Goal: Task Accomplishment & Management: Manage account settings

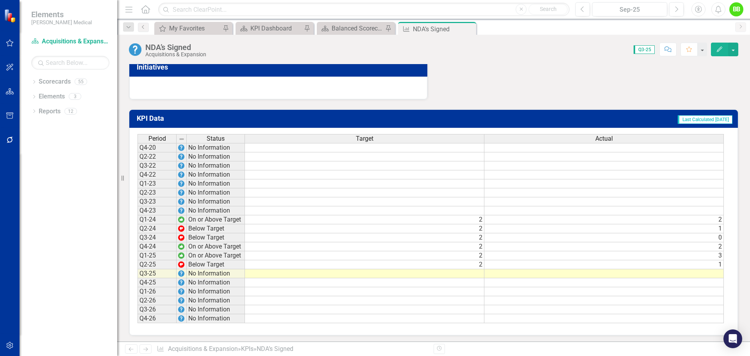
scroll to position [215, 0]
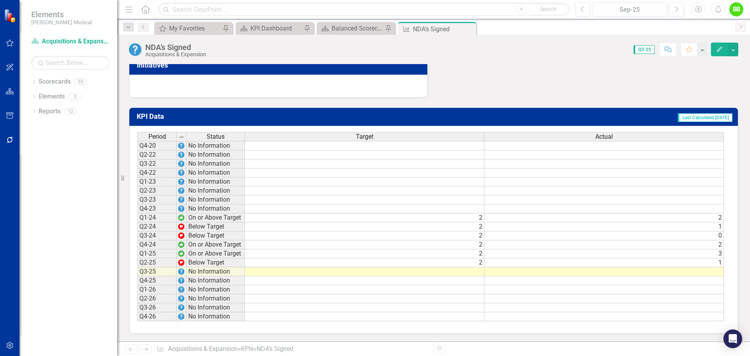
click at [476, 273] on td at bounding box center [364, 271] width 239 height 9
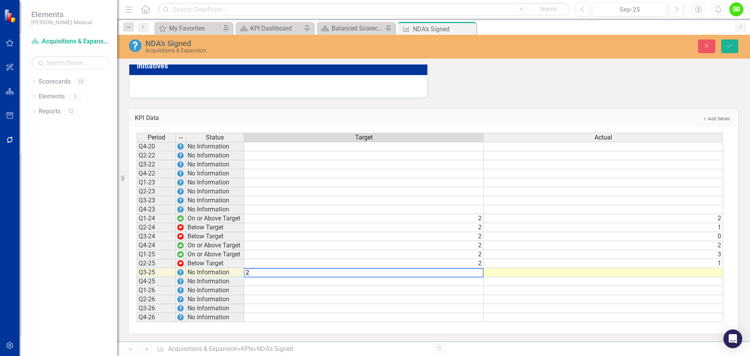
type textarea "2"
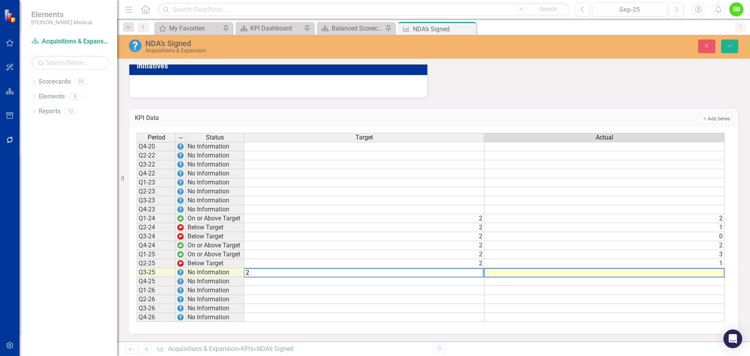
click at [504, 272] on td at bounding box center [604, 272] width 240 height 9
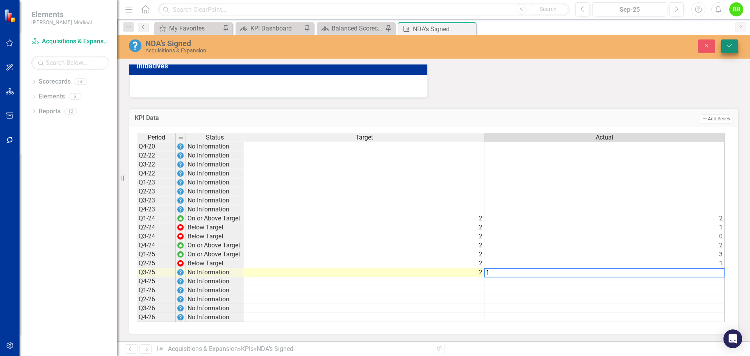
type textarea "1"
click at [735, 43] on button "Save" at bounding box center [729, 46] width 17 height 14
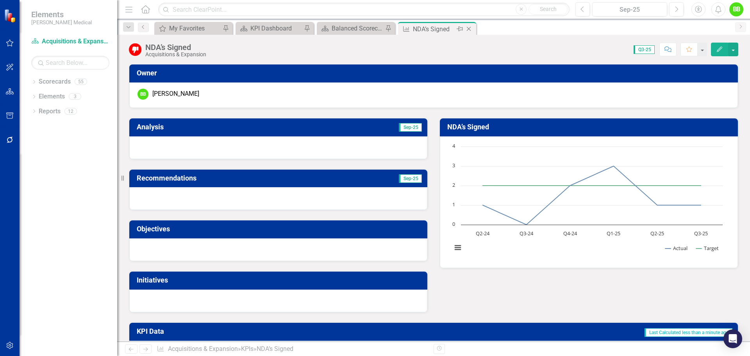
click at [469, 28] on icon "Close" at bounding box center [469, 29] width 8 height 6
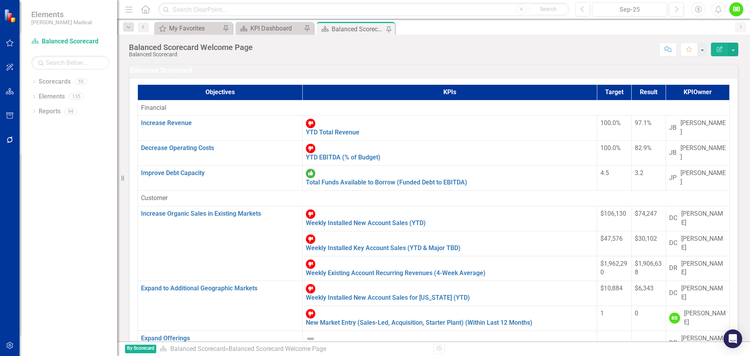
scroll to position [273, 0]
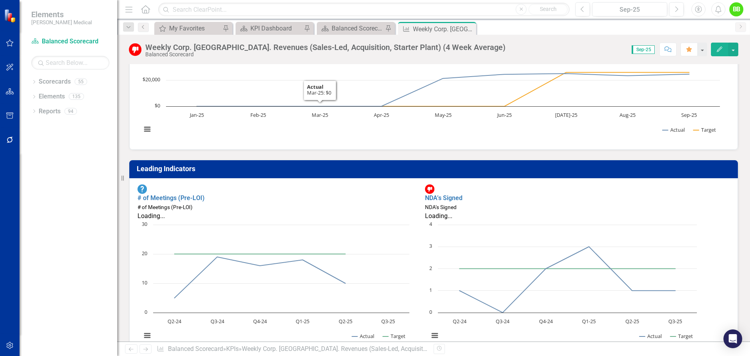
scroll to position [0, 0]
click at [326, 260] on icon "Interactive chart" at bounding box center [260, 276] width 171 height 41
click at [325, 262] on icon "Interactive chart" at bounding box center [260, 276] width 171 height 41
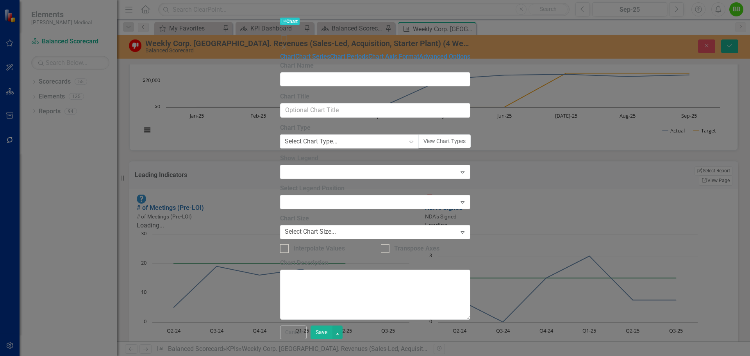
type input "# of Meetings (Pre-LOI)"
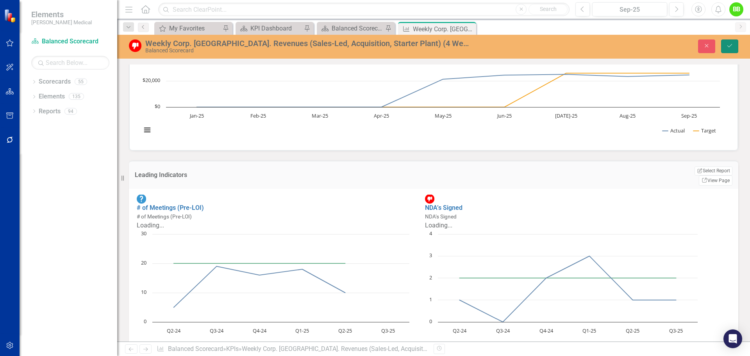
click at [733, 46] on button "Save" at bounding box center [729, 46] width 17 height 14
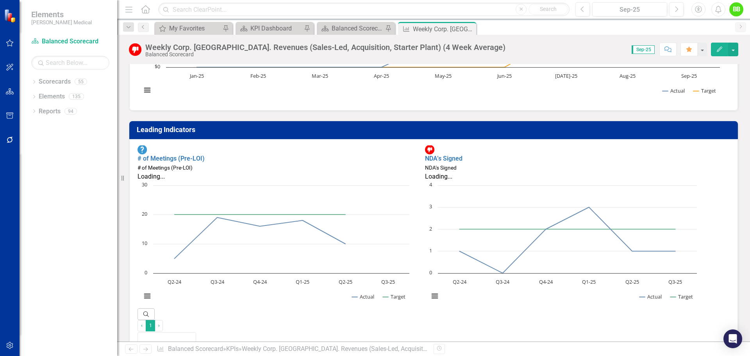
click at [323, 163] on div "# of Meetings (Pre-LOI)" at bounding box center [275, 167] width 276 height 9
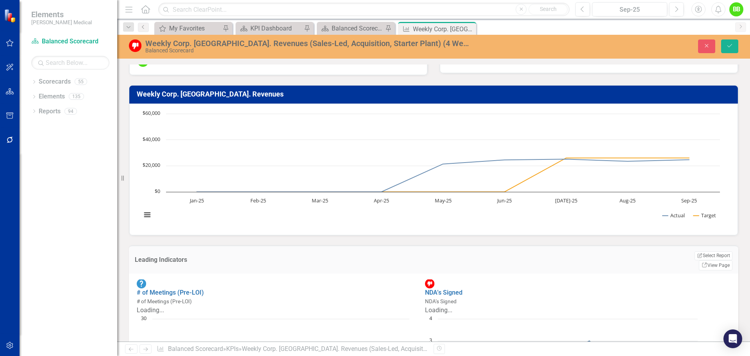
scroll to position [0, 0]
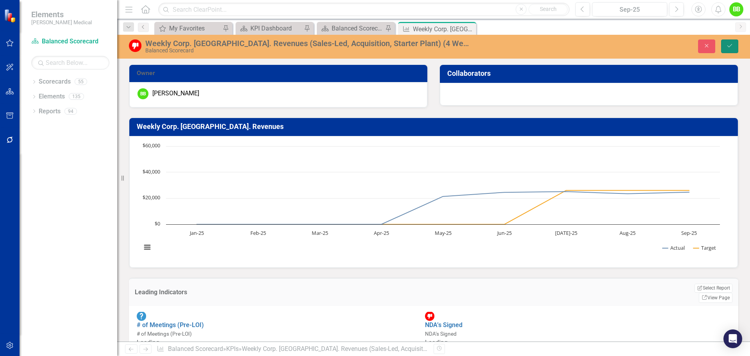
click at [731, 43] on icon "Save" at bounding box center [729, 45] width 7 height 5
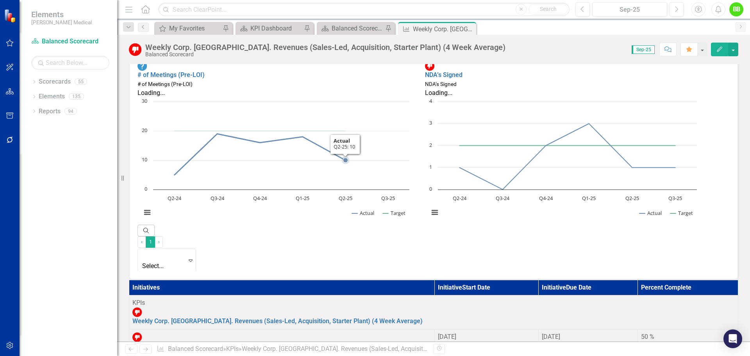
scroll to position [195, 0]
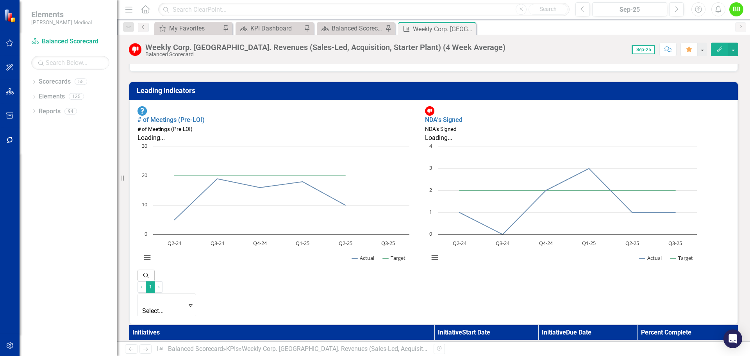
click at [276, 125] on div "# of Meetings (Pre-LOI)" at bounding box center [275, 129] width 276 height 9
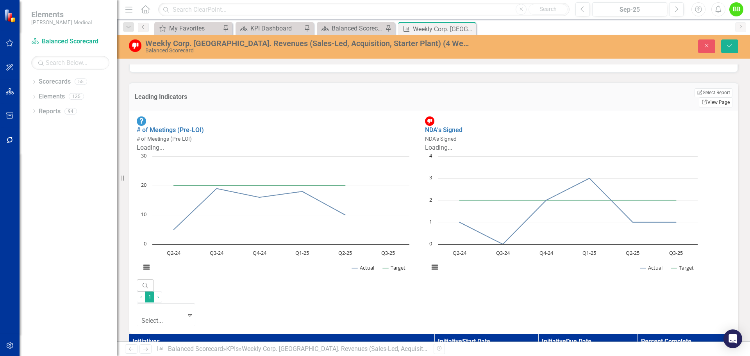
click at [711, 97] on link "Link View Page" at bounding box center [716, 102] width 34 height 10
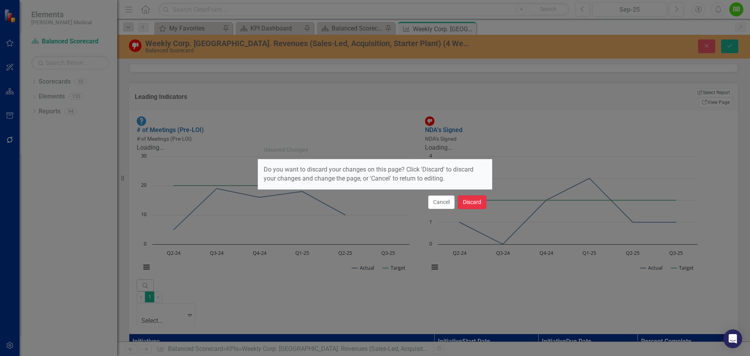
click at [473, 200] on button "Discard" at bounding box center [472, 202] width 29 height 14
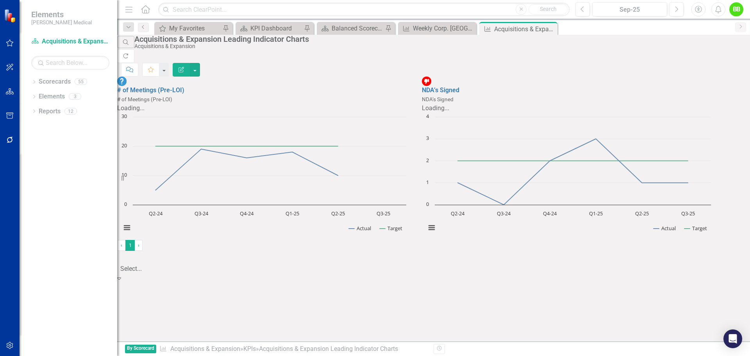
click at [172, 264] on div at bounding box center [146, 258] width 51 height 11
click at [396, 240] on div "# of Meetings (Pre-LOI) # of Meetings (Pre-LOI) Loading... Chart Line chart wit…" at bounding box center [416, 158] width 598 height 163
click at [200, 63] on button "button" at bounding box center [195, 70] width 10 height 14
click at [550, 25] on div "Close" at bounding box center [551, 29] width 10 height 10
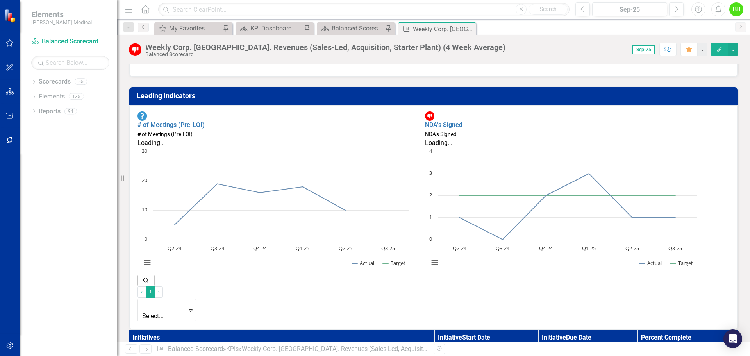
scroll to position [195, 0]
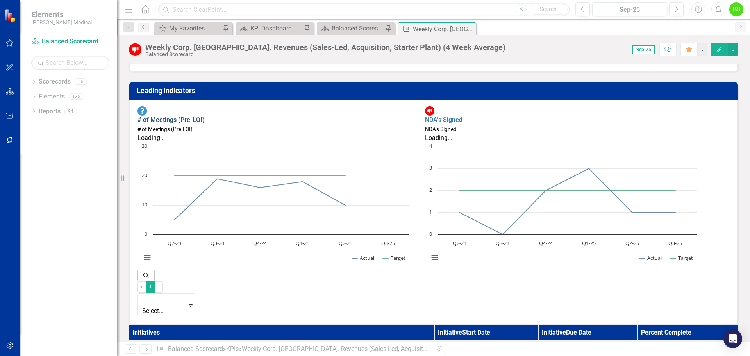
click at [197, 116] on link "# of Meetings (Pre-LOI)" at bounding box center [170, 119] width 67 height 7
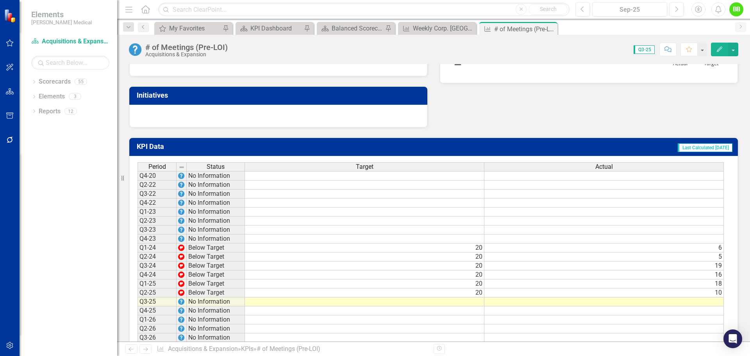
scroll to position [215, 0]
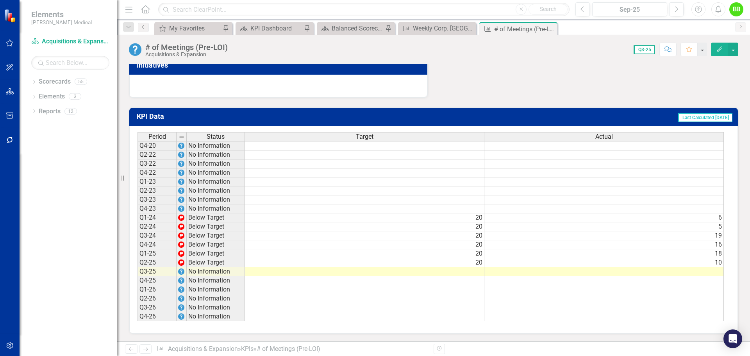
click at [478, 271] on td at bounding box center [364, 271] width 239 height 9
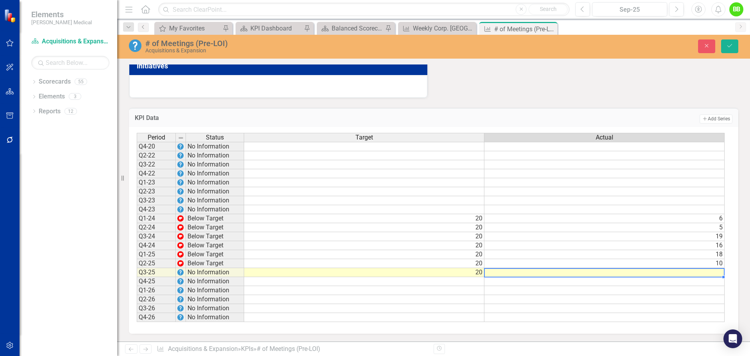
click at [501, 271] on td at bounding box center [604, 272] width 240 height 9
type textarea "10"
click at [566, 285] on td at bounding box center [604, 281] width 240 height 9
click at [728, 45] on icon "Save" at bounding box center [729, 45] width 7 height 5
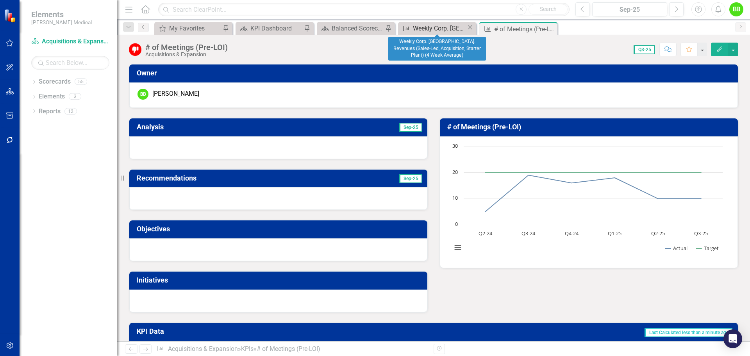
click at [408, 26] on icon "KPI" at bounding box center [406, 28] width 8 height 6
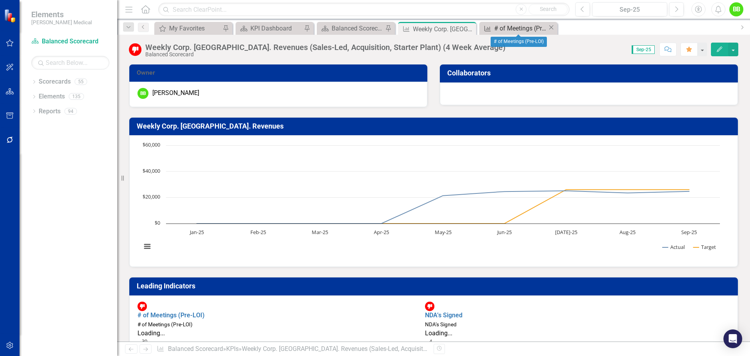
click at [512, 26] on div "# of Meetings (Pre-LOI)" at bounding box center [521, 28] width 54 height 10
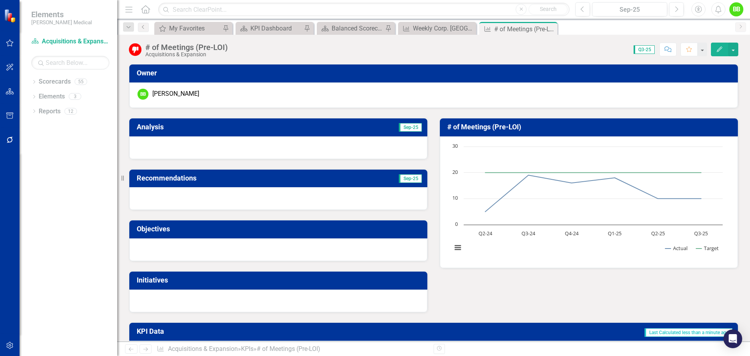
click at [0, 0] on icon "Close" at bounding box center [0, 0] width 0 height 0
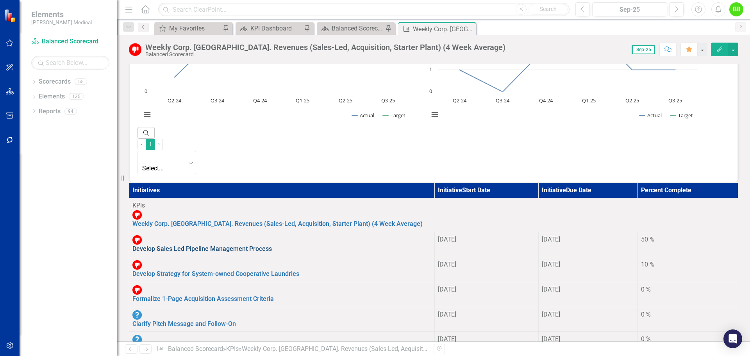
scroll to position [351, 0]
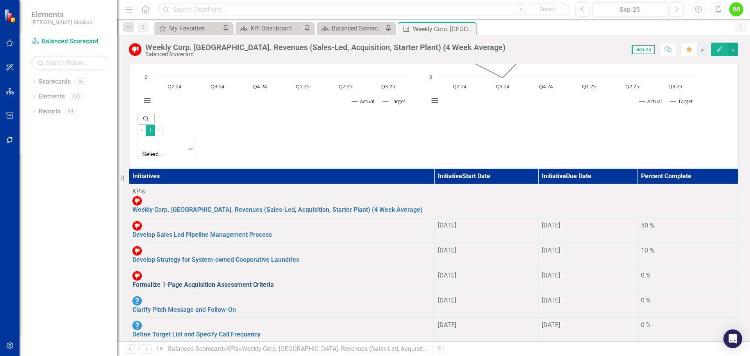
click at [249, 281] on link "Formalize 1-Page Acquisition Assessment Criteria" at bounding box center [202, 284] width 141 height 7
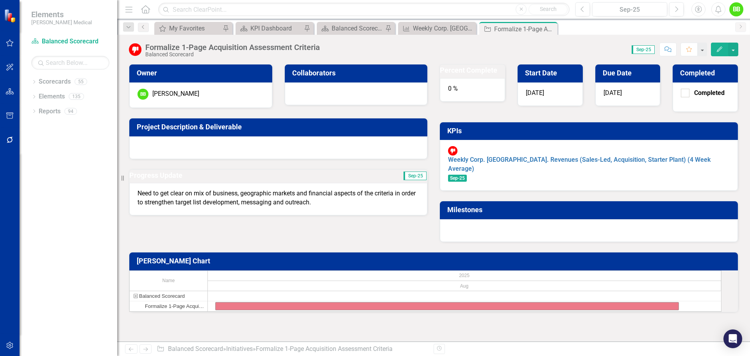
click at [453, 100] on div "0 %" at bounding box center [472, 89] width 65 height 23
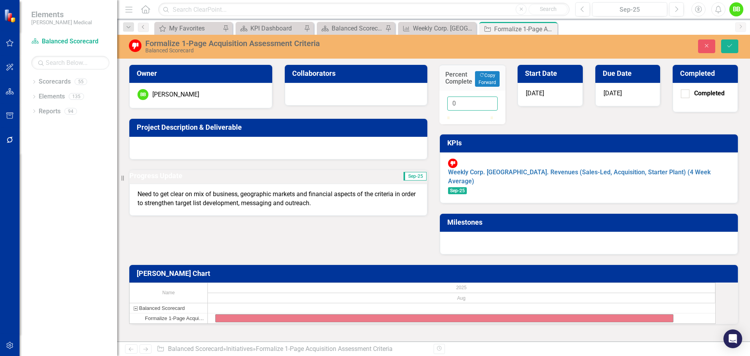
drag, startPoint x: 467, startPoint y: 103, endPoint x: 448, endPoint y: 103, distance: 19.9
click at [448, 103] on input "0" at bounding box center [472, 103] width 50 height 14
type input "65"
click at [735, 43] on button "Save" at bounding box center [729, 46] width 17 height 14
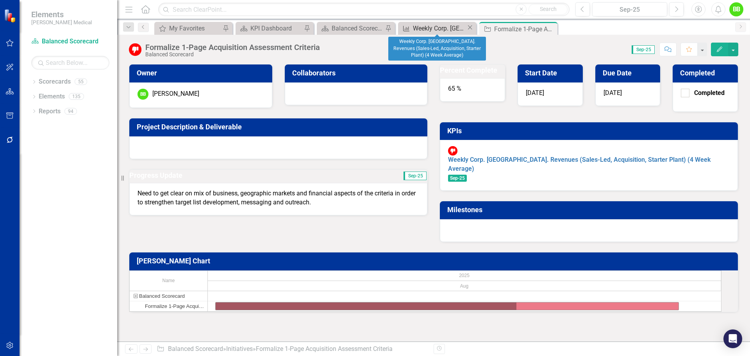
click at [438, 30] on div "Weekly Corp. [GEOGRAPHIC_DATA]. Revenues (Sales-Led, Acquisition, Starter Plant…" at bounding box center [440, 28] width 54 height 10
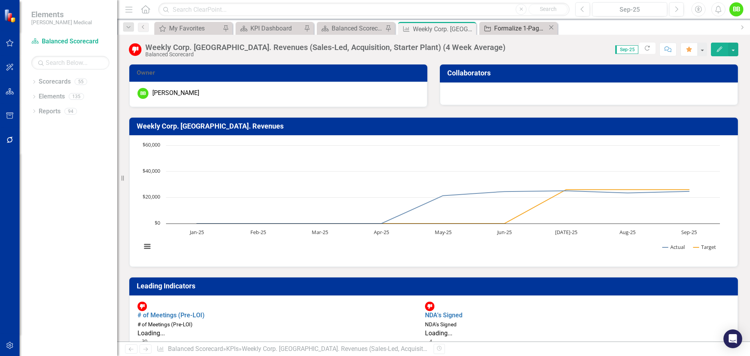
click at [520, 27] on div "Formalize 1-Page Acquisition Assessment Criteria" at bounding box center [521, 28] width 54 height 10
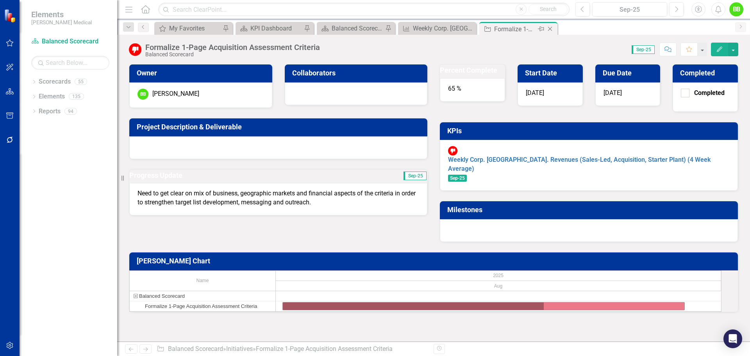
click at [549, 29] on icon "Close" at bounding box center [550, 29] width 8 height 6
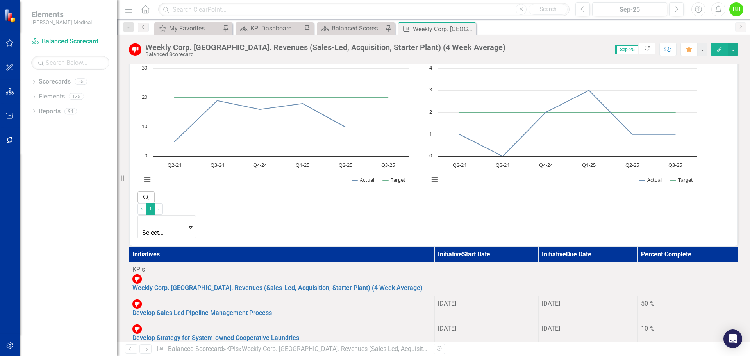
scroll to position [0, 0]
